Goal: Information Seeking & Learning: Learn about a topic

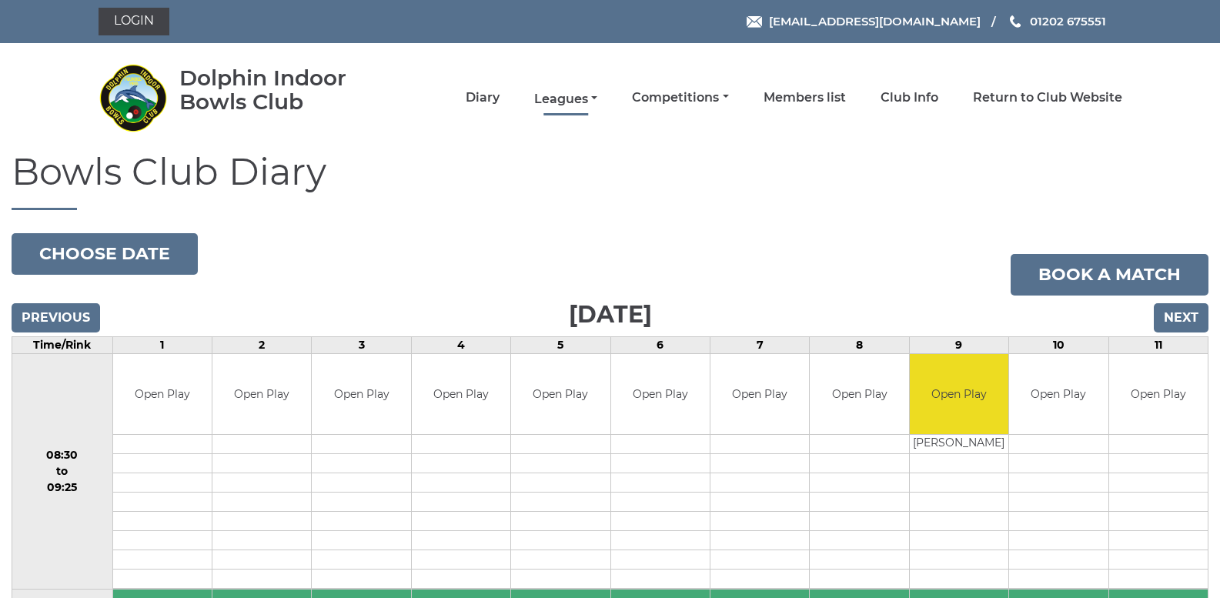
click at [563, 96] on link "Leagues" at bounding box center [565, 99] width 63 height 17
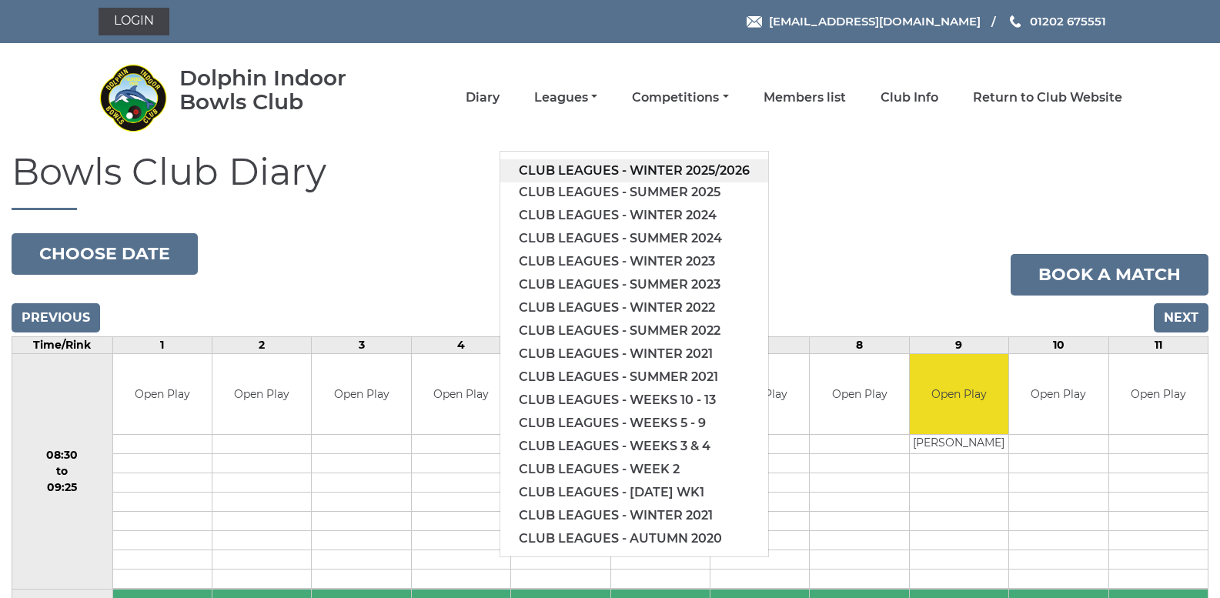
click at [585, 163] on link "Club leagues - Winter 2025/2026" at bounding box center [634, 170] width 268 height 23
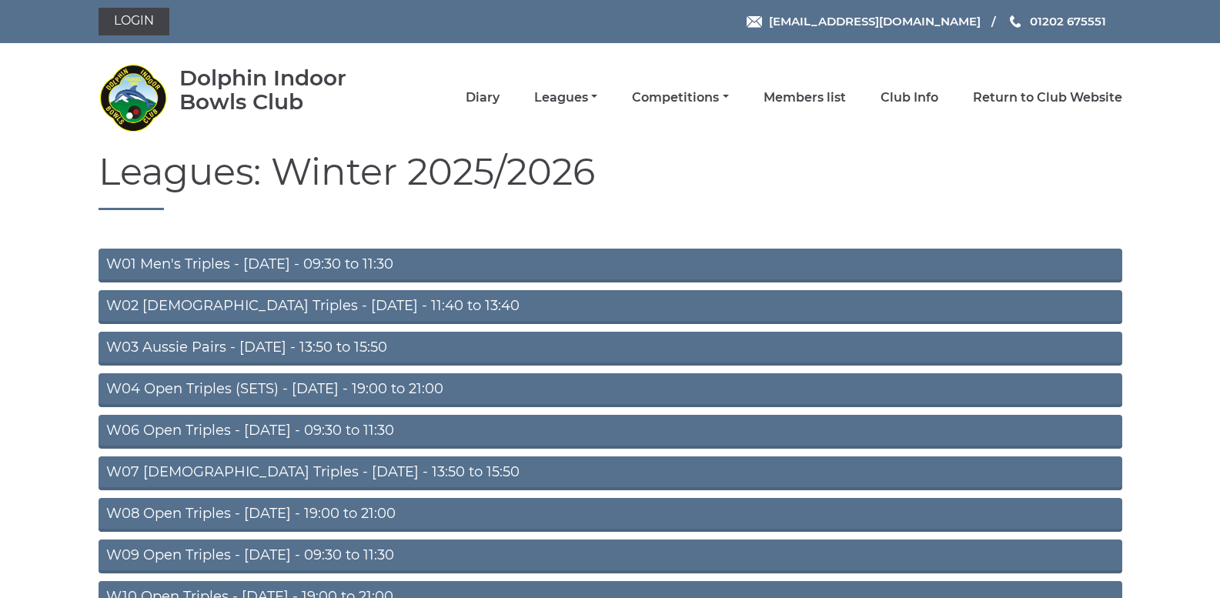
click at [333, 261] on link "W01 Men's Triples - Monday - 09:30 to 11:30" at bounding box center [611, 266] width 1024 height 34
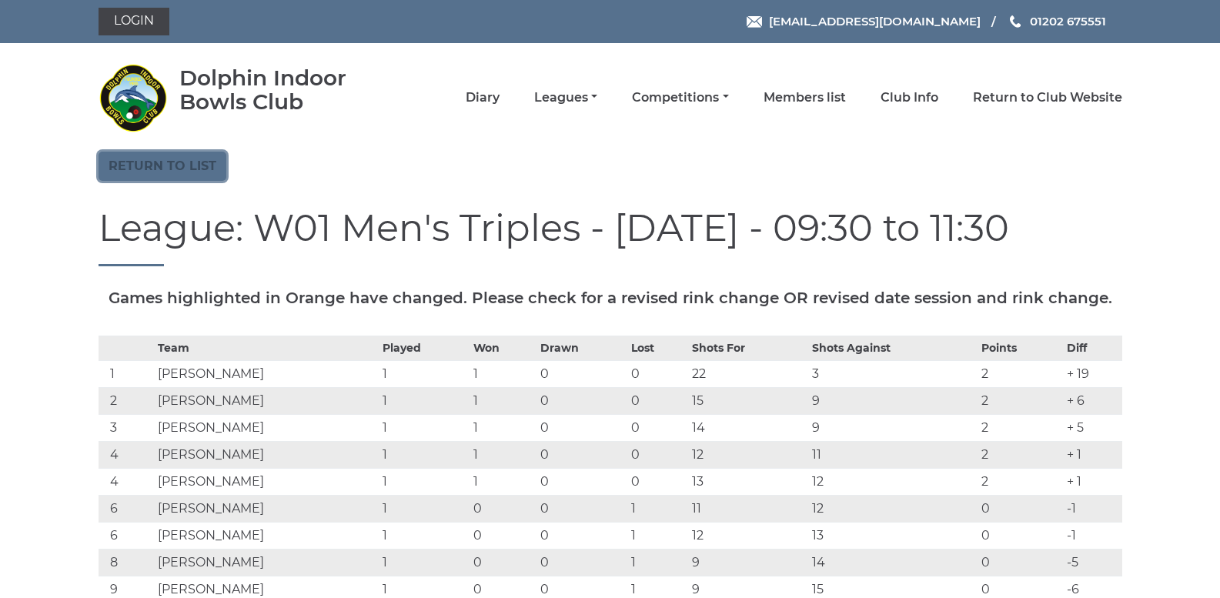
click at [186, 171] on link "Return to list" at bounding box center [163, 166] width 128 height 29
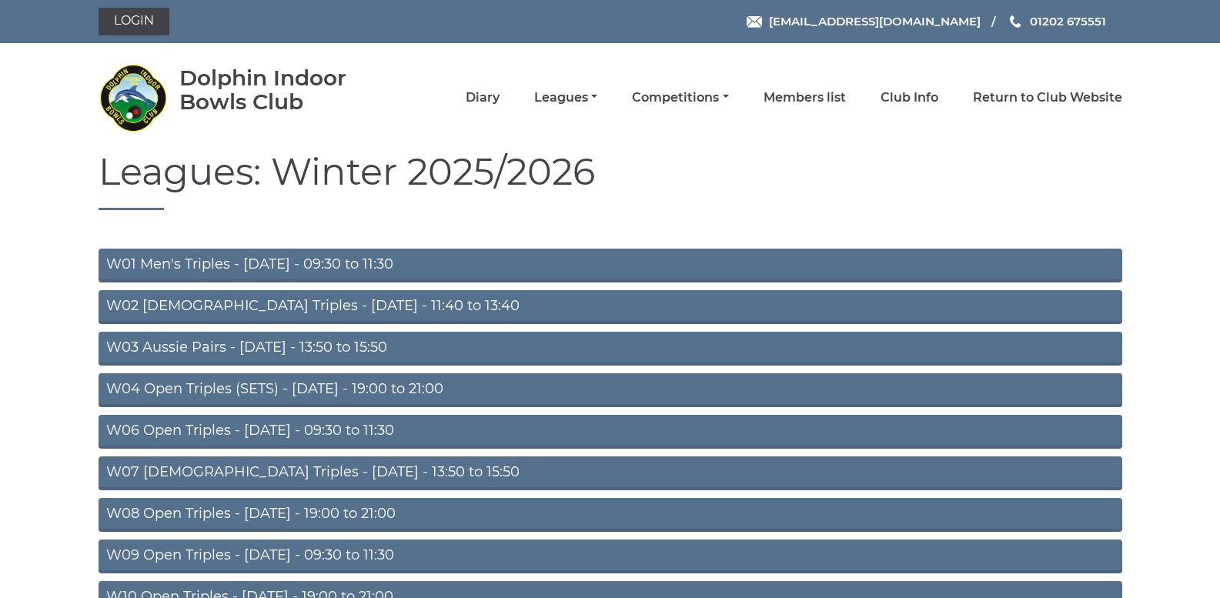
click at [343, 426] on link "W06 Open Triples - Tuesday - 09:30 to 11:30" at bounding box center [611, 432] width 1024 height 34
